Goal: Find contact information: Find contact information

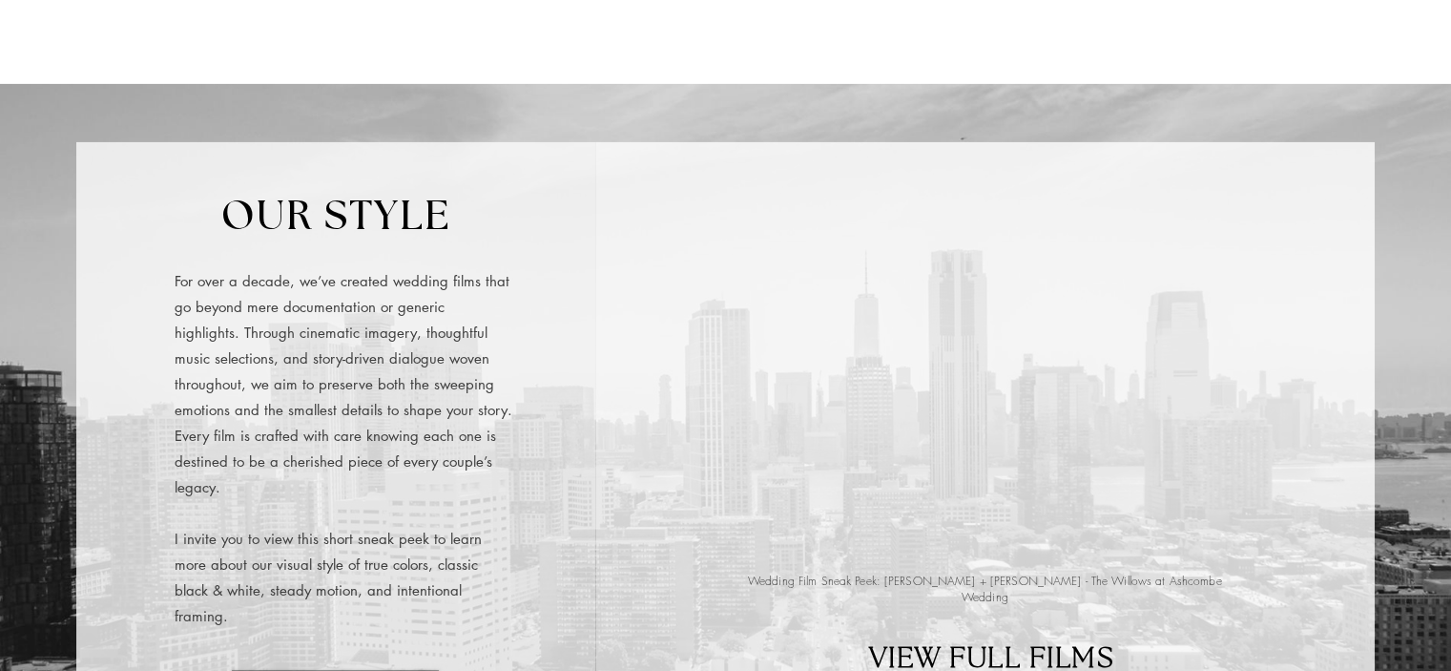
scroll to position [4473, 0]
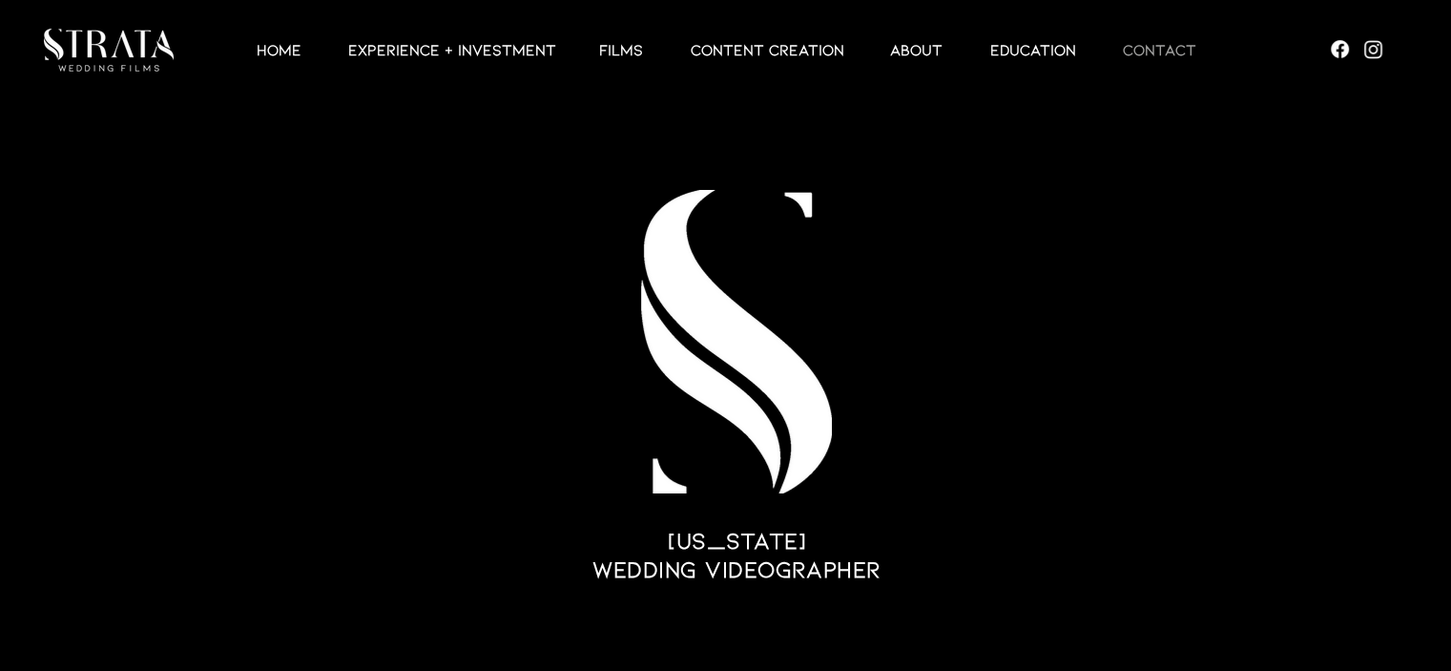
click at [1154, 40] on p "Contact" at bounding box center [1159, 49] width 93 height 23
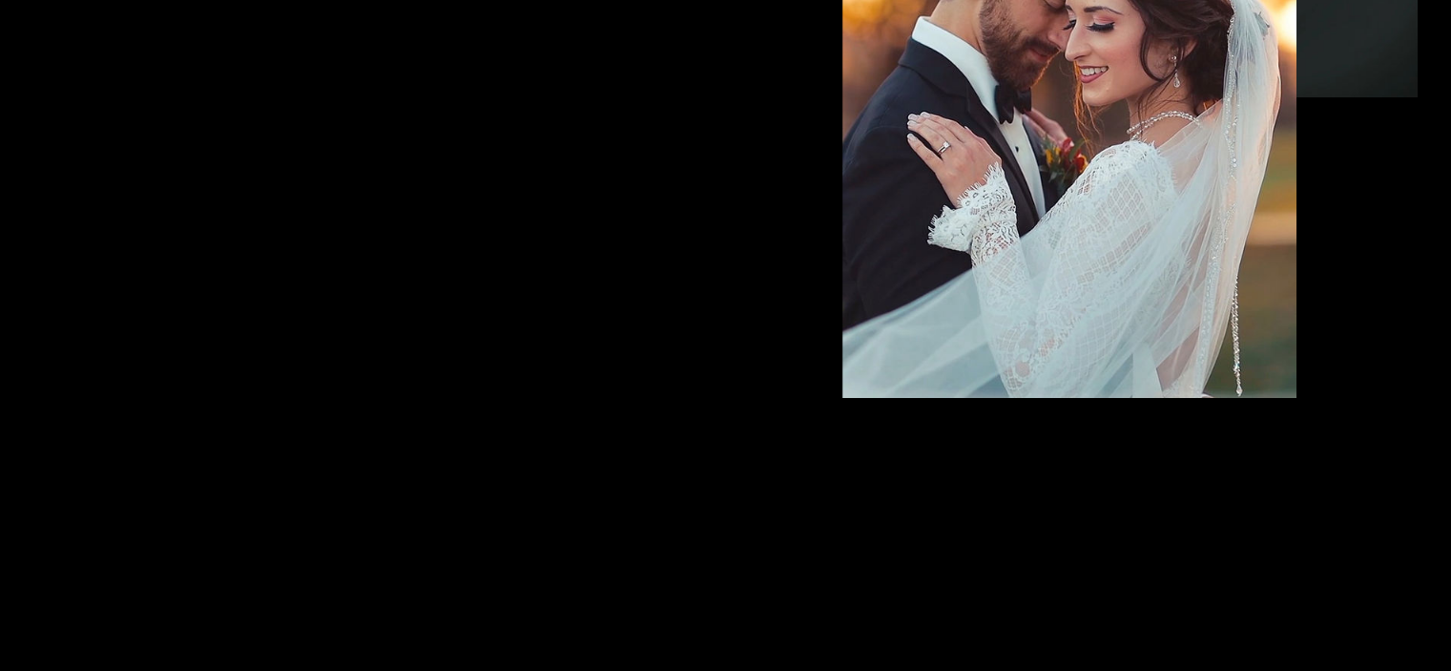
scroll to position [6256, 0]
